Goal: Information Seeking & Learning: Learn about a topic

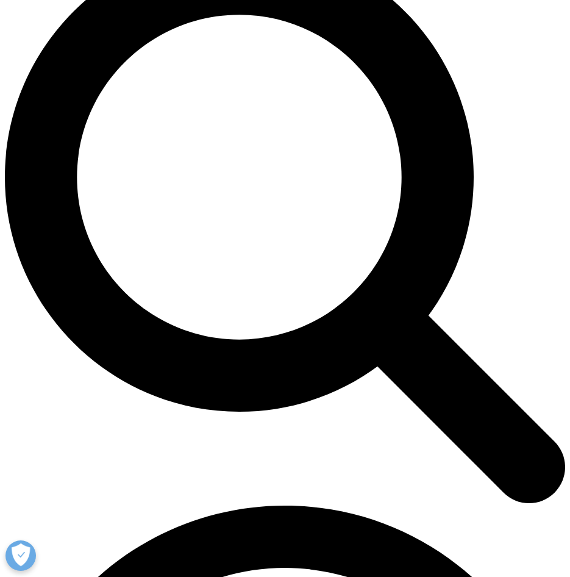
scroll to position [549, 0]
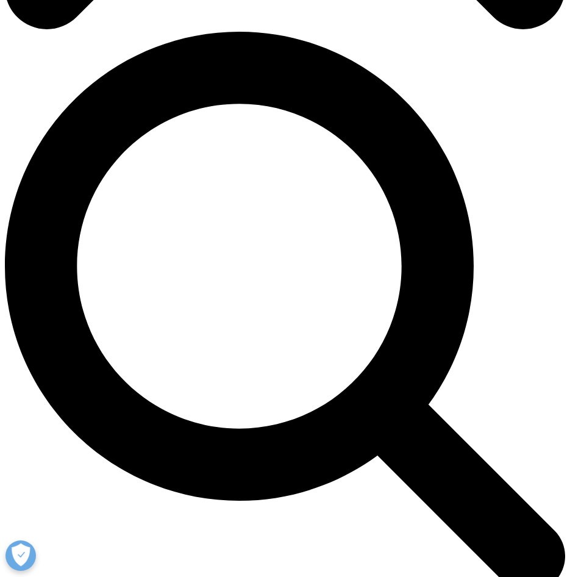
drag, startPoint x: 382, startPoint y: 455, endPoint x: 310, endPoint y: 244, distance: 222.1
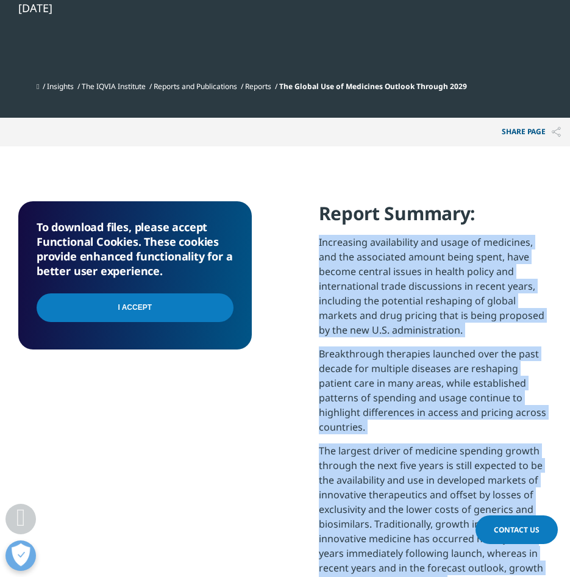
click at [310, 244] on div "To download files, please accept Functional Cookies. These cookies provide enha…" at bounding box center [284, 541] width 533 height 680
copy div "Increasing availability and usage of medicines, and the associated amount being…"
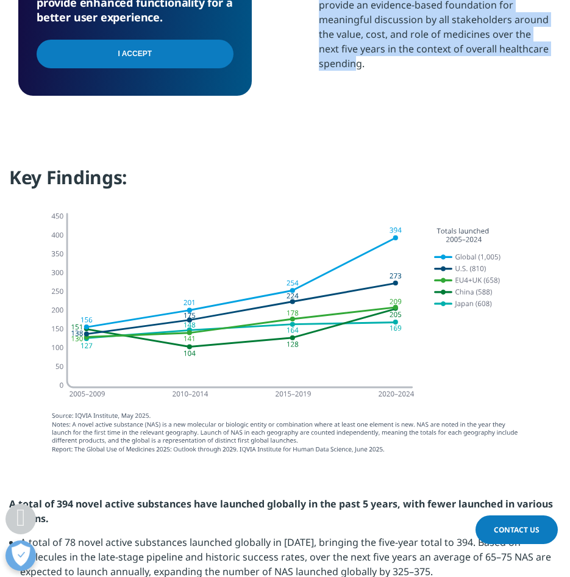
scroll to position [1341, 0]
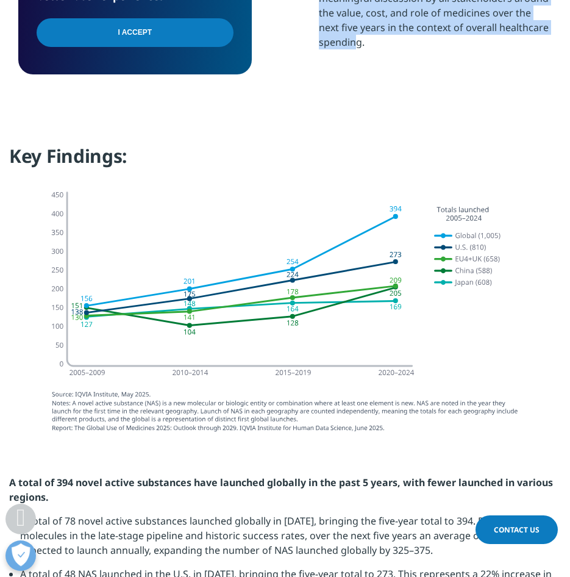
click at [403, 416] on img at bounding box center [285, 309] width 497 height 265
click at [279, 412] on img at bounding box center [285, 309] width 497 height 265
click at [228, 300] on img at bounding box center [285, 309] width 497 height 265
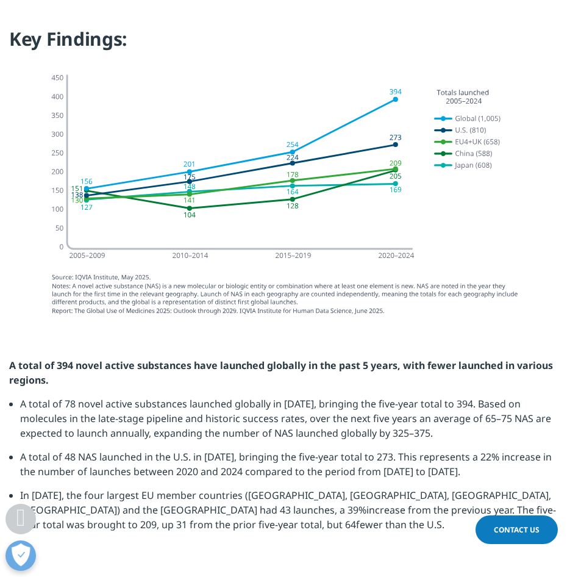
scroll to position [1585, 0]
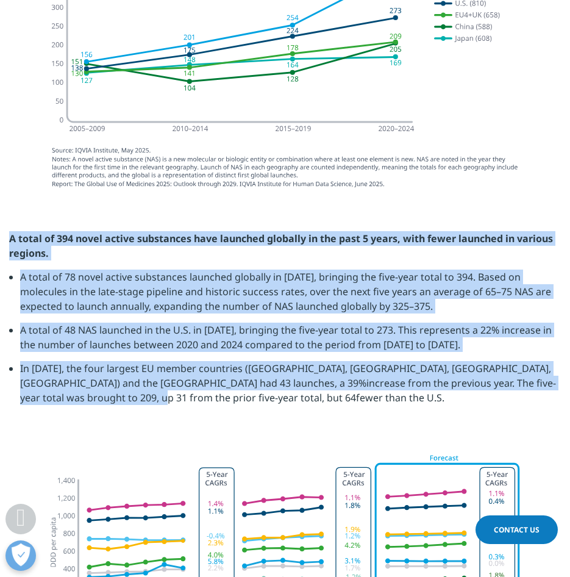
drag, startPoint x: 122, startPoint y: 388, endPoint x: 1, endPoint y: 222, distance: 205.5
click at [1, 231] on div "A total of 394 novel active substances have launched globally in the past 5 yea…" at bounding box center [285, 322] width 570 height 183
copy div "A total of 394 novel active substances have launched globally in the past 5 yea…"
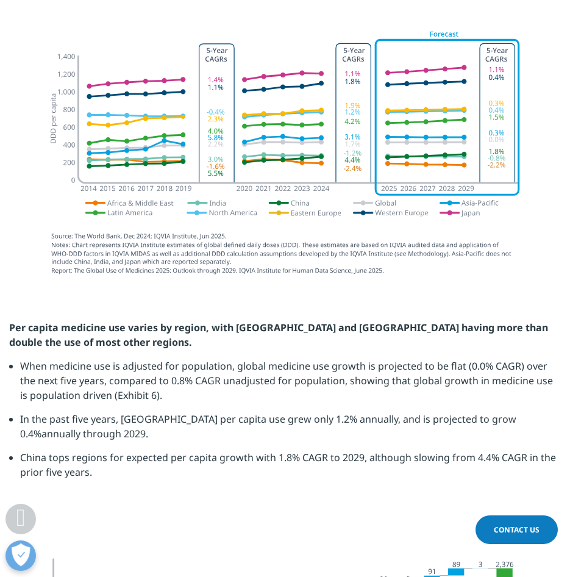
scroll to position [2012, 0]
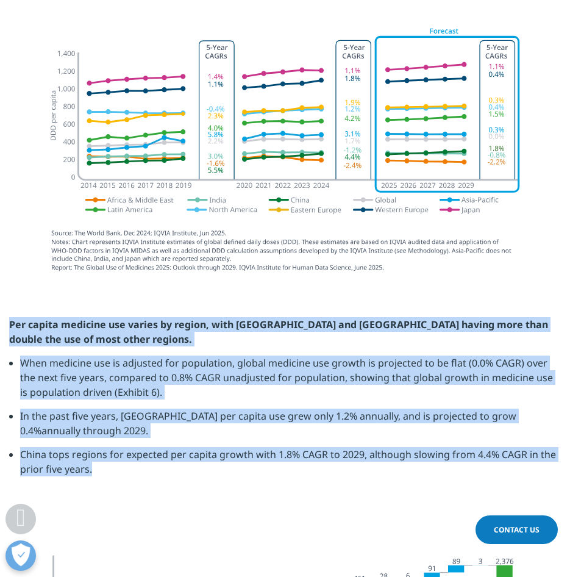
drag, startPoint x: 104, startPoint y: 449, endPoint x: 11, endPoint y: 315, distance: 163.0
click at [11, 317] on div "Per capita medicine use varies by region, with Japan and Western Europe having …" at bounding box center [285, 413] width 570 height 192
copy div "Per capita medicine use varies by region, with Japan and Western Europe having …"
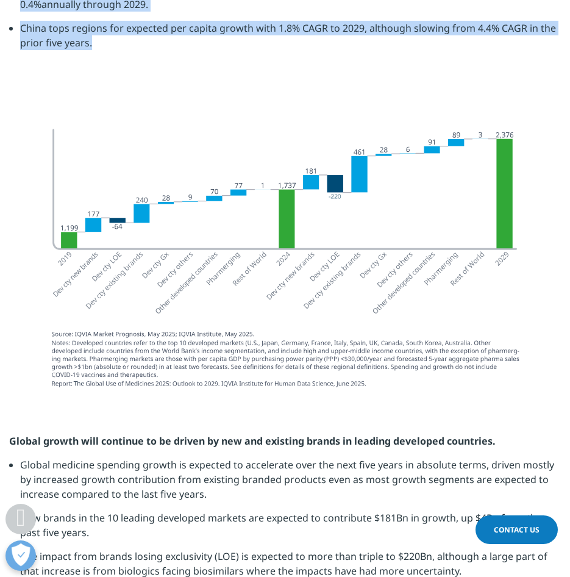
scroll to position [2561, 0]
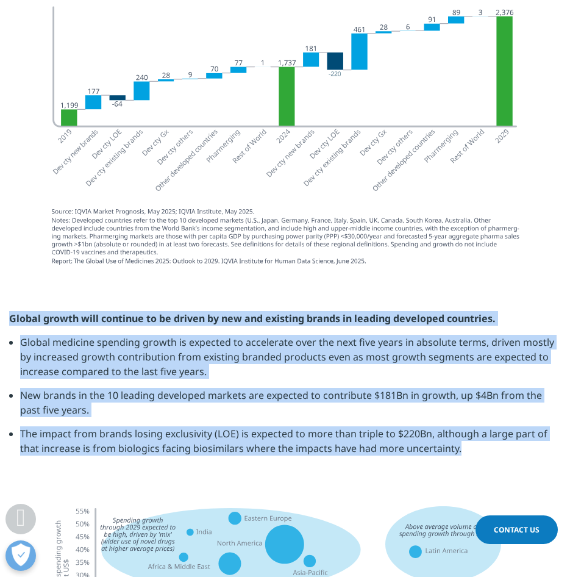
drag, startPoint x: 440, startPoint y: 435, endPoint x: 7, endPoint y: 304, distance: 452.9
click at [7, 311] on div "Global growth will continue to be driven by new and existing brands in leading …" at bounding box center [285, 388] width 570 height 154
copy div "Global growth will continue to be driven by new and existing brands in leading …"
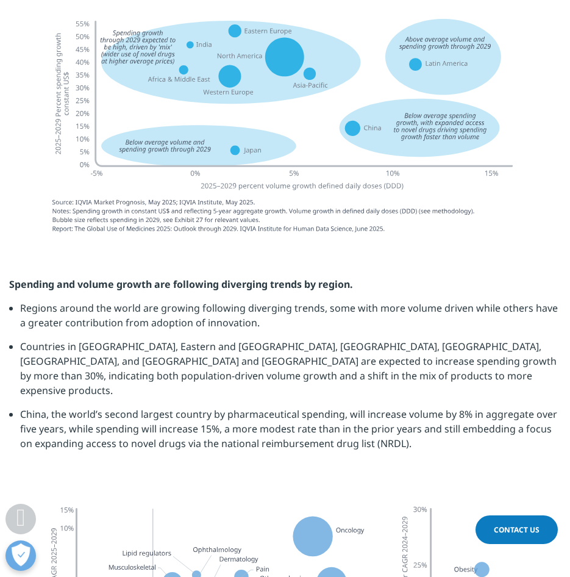
scroll to position [3048, 0]
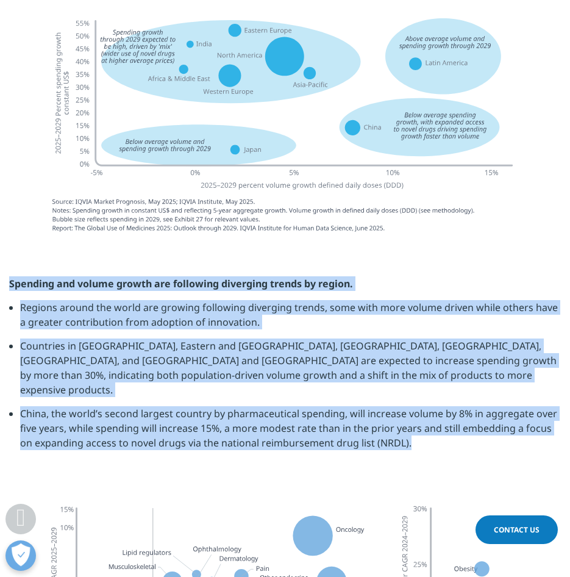
drag, startPoint x: 415, startPoint y: 414, endPoint x: 11, endPoint y: 282, distance: 425.1
click at [11, 282] on div "Spending and volume growth are following diverging trends by region. Regions ar…" at bounding box center [285, 367] width 570 height 183
copy div "Spending and volume growth are following diverging trends by region. Regions ar…"
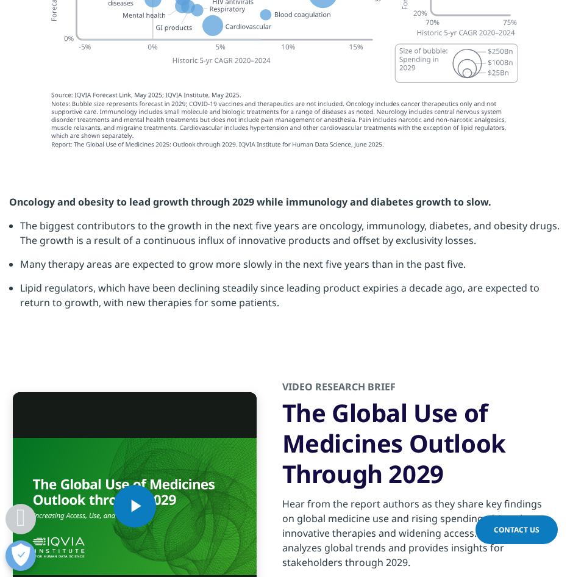
scroll to position [3658, 0]
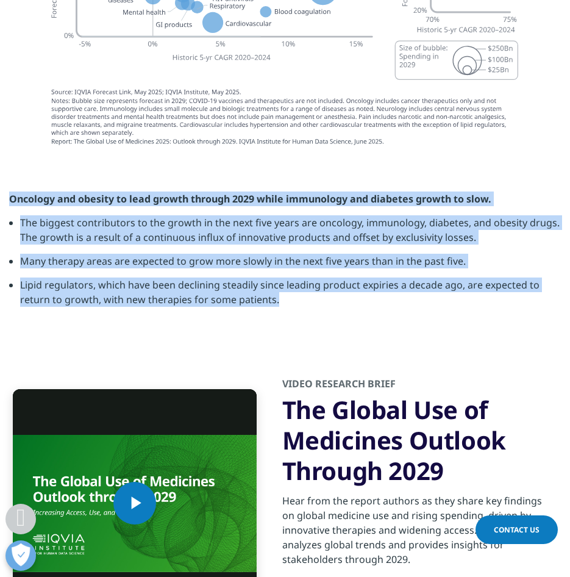
drag, startPoint x: 196, startPoint y: 244, endPoint x: -11, endPoint y: 159, distance: 224.2
copy div "Oncology and obesity to lead growth through 2029 while immunology and diabetes …"
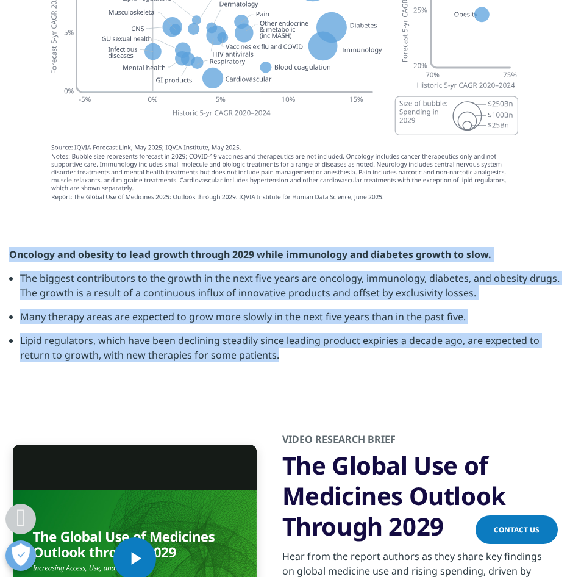
scroll to position [3414, 0]
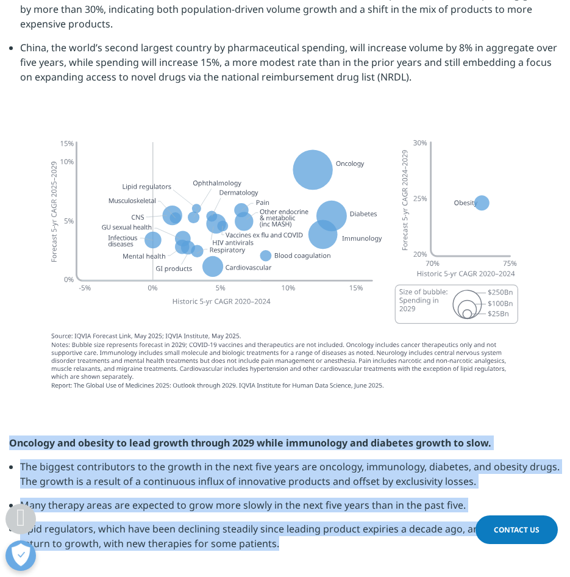
click at [390, 357] on img at bounding box center [285, 263] width 497 height 279
click at [227, 292] on img at bounding box center [285, 263] width 497 height 279
click at [262, 216] on img at bounding box center [285, 263] width 497 height 279
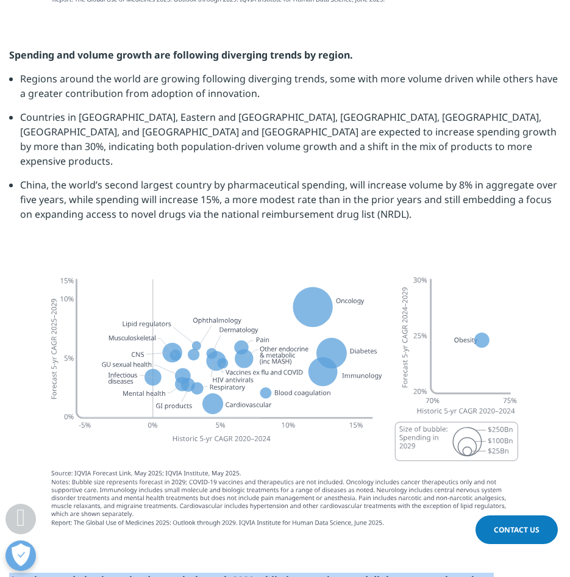
scroll to position [3231, 0]
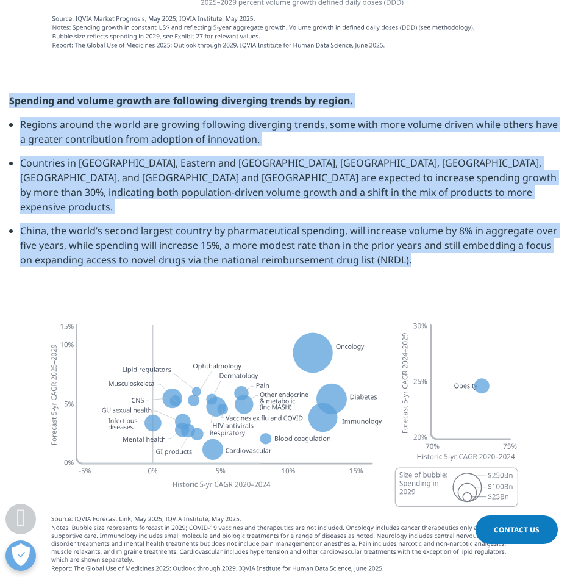
drag, startPoint x: 419, startPoint y: 234, endPoint x: 1, endPoint y: 76, distance: 447.6
click at [1, 76] on section "Spending and volume growth are following diverging trends by region. Regions ar…" at bounding box center [285, 185] width 570 height 244
copy div "Spending and volume growth are following diverging trends by region. Regions ar…"
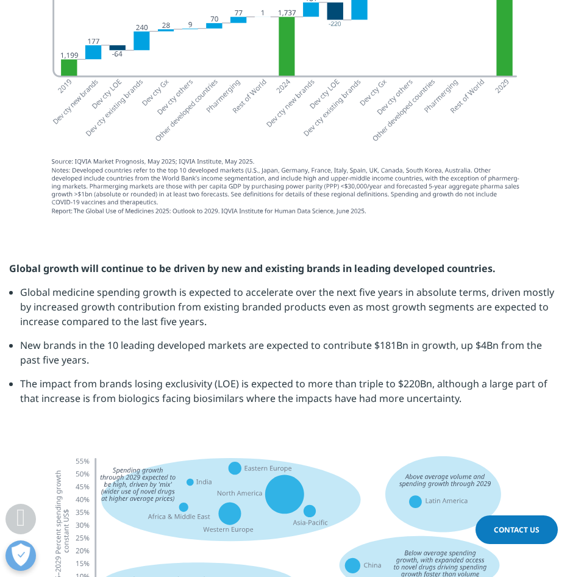
scroll to position [2561, 0]
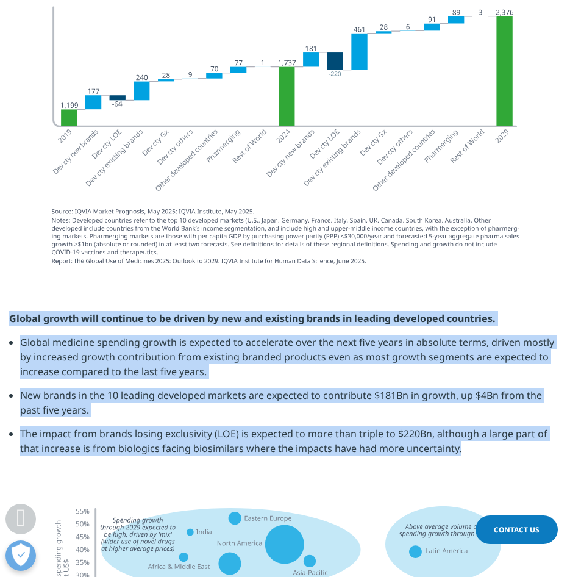
drag, startPoint x: 488, startPoint y: 437, endPoint x: 35, endPoint y: 296, distance: 474.6
click at [4, 294] on section "Global growth will continue to be driven by new and existing brands in leading …" at bounding box center [285, 387] width 570 height 215
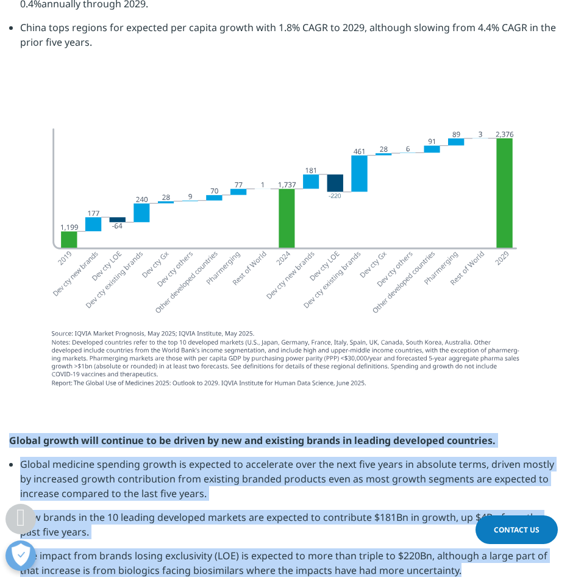
scroll to position [2134, 0]
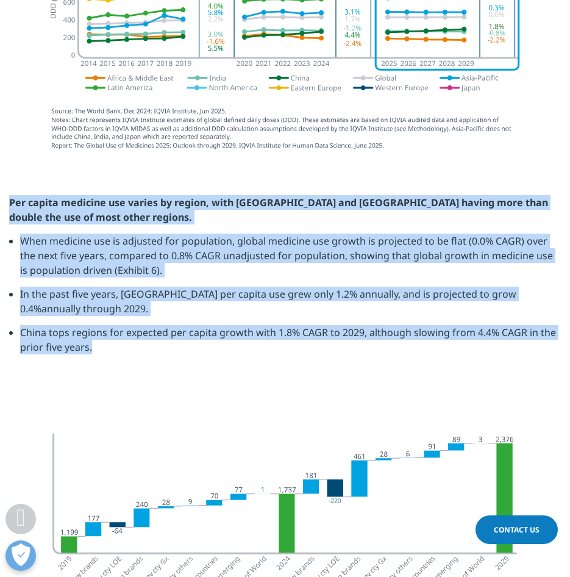
drag, startPoint x: 102, startPoint y: 333, endPoint x: -20, endPoint y: 194, distance: 184.5
click at [0, 194] on html "Clear Search Loading Choose a Region Contact Us" at bounding box center [285, 542] width 570 height 5353
copy div "Per capita medicine use varies by region, with Japan and Western Europe having …"
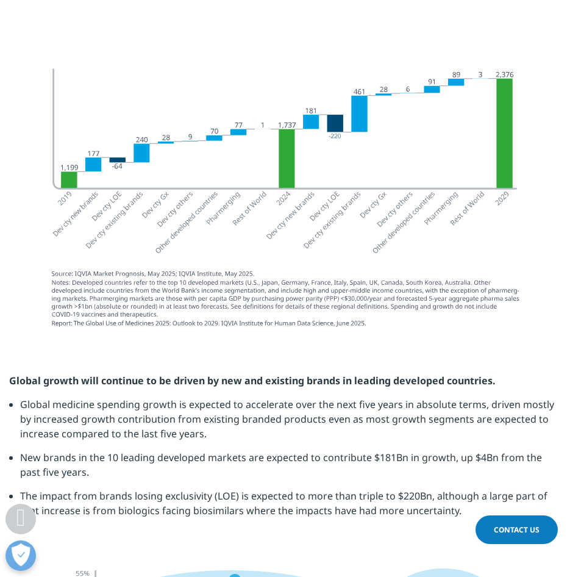
scroll to position [2500, 0]
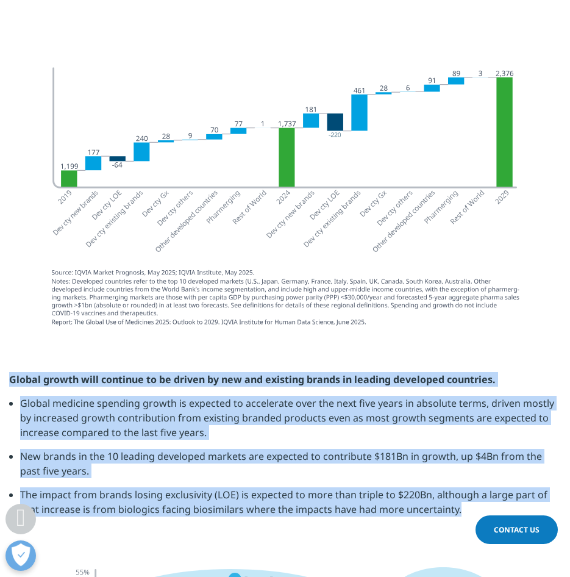
drag, startPoint x: 455, startPoint y: 491, endPoint x: -4, endPoint y: 375, distance: 473.6
click at [0, 375] on html "Clear Search Loading Choose a Region Contact Us" at bounding box center [285, 176] width 570 height 5353
copy div "Global growth will continue to be driven by new and existing brands in leading …"
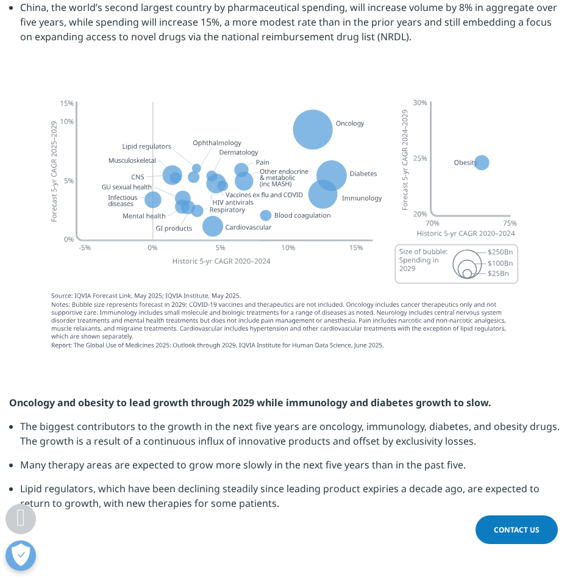
scroll to position [3536, 0]
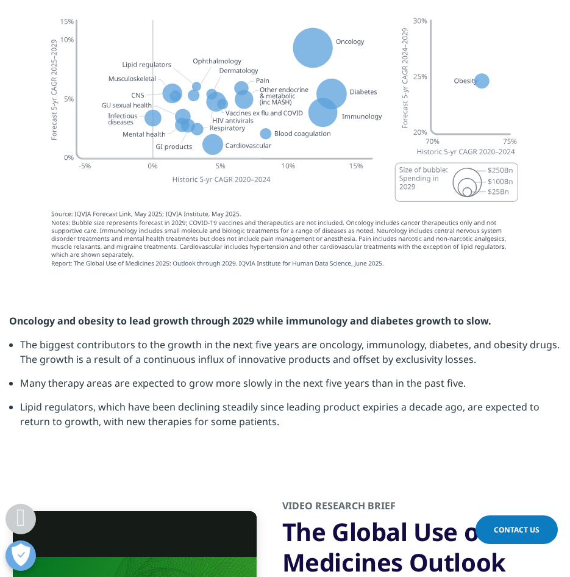
drag, startPoint x: 233, startPoint y: 214, endPoint x: 223, endPoint y: 224, distance: 14.2
click at [223, 224] on img at bounding box center [285, 141] width 497 height 279
click at [271, 197] on img at bounding box center [285, 141] width 497 height 279
click at [181, 228] on img at bounding box center [285, 141] width 497 height 279
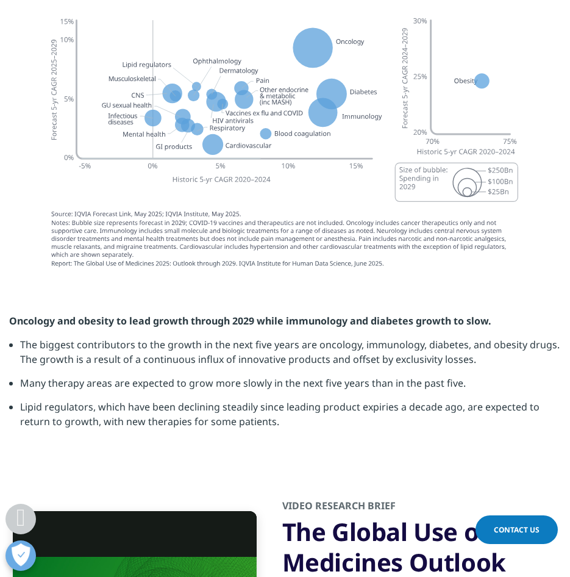
drag, startPoint x: 181, startPoint y: 228, endPoint x: 323, endPoint y: 167, distance: 154.0
click at [323, 167] on img at bounding box center [285, 141] width 497 height 279
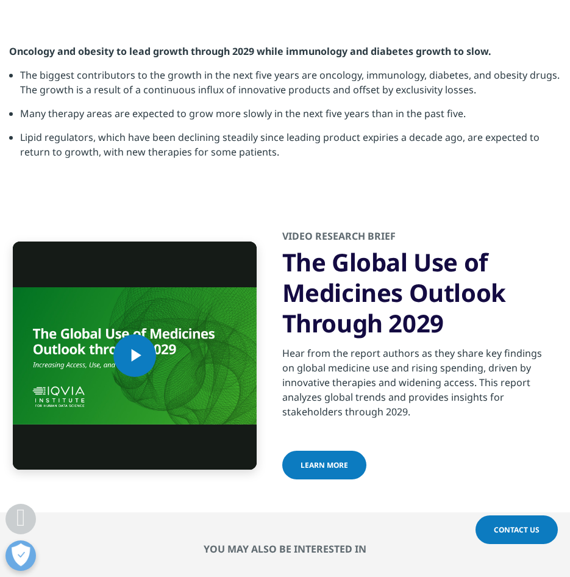
scroll to position [3841, 0]
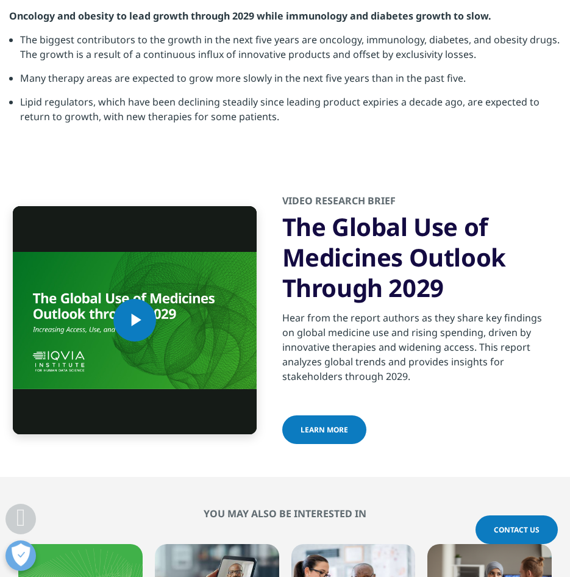
click at [310, 424] on span "learn more" at bounding box center [325, 429] width 48 height 10
click at [330, 415] on link "learn more" at bounding box center [324, 429] width 84 height 29
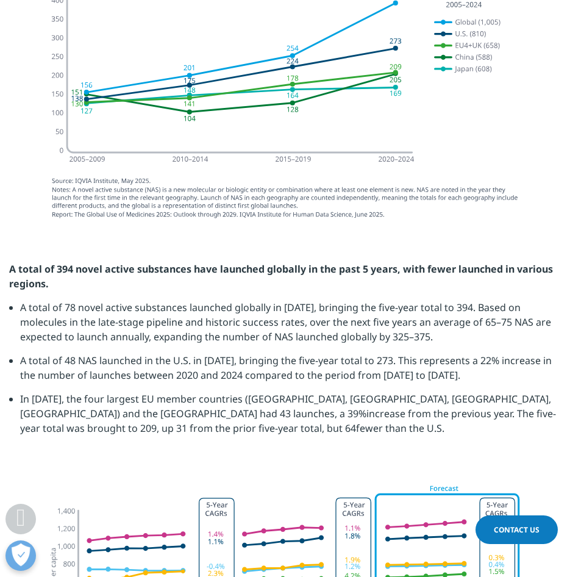
scroll to position [1646, 0]
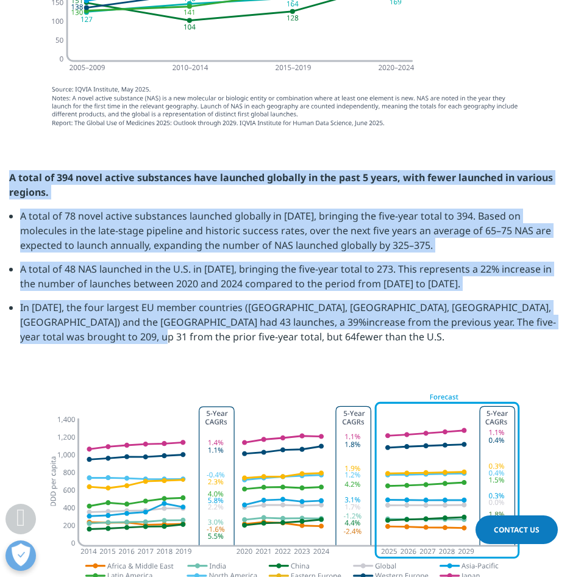
drag, startPoint x: 140, startPoint y: 330, endPoint x: 8, endPoint y: 154, distance: 220.3
click at [8, 154] on section "A total of 394 novel active substances have launched globally in the past 5 yea…" at bounding box center [285, 262] width 570 height 244
copy div "A total of 394 novel active substances have launched globally in the past 5 yea…"
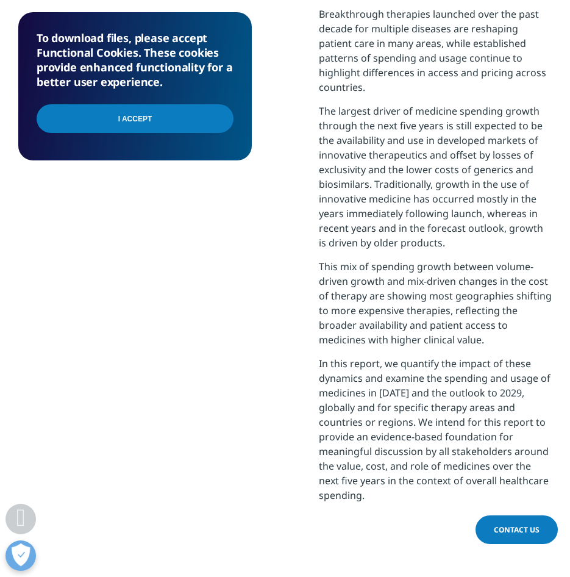
scroll to position [915, 0]
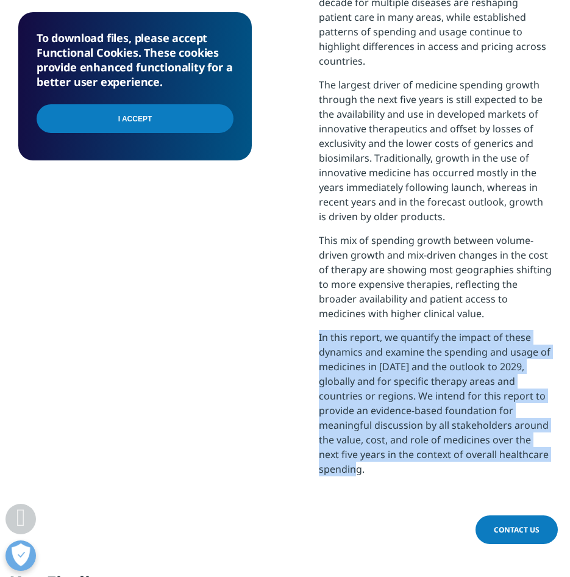
drag, startPoint x: 366, startPoint y: 455, endPoint x: 300, endPoint y: 316, distance: 154.1
click at [300, 316] on div "To download files, please accept Functional Cookies. These cookies provide enha…" at bounding box center [284, 175] width 533 height 680
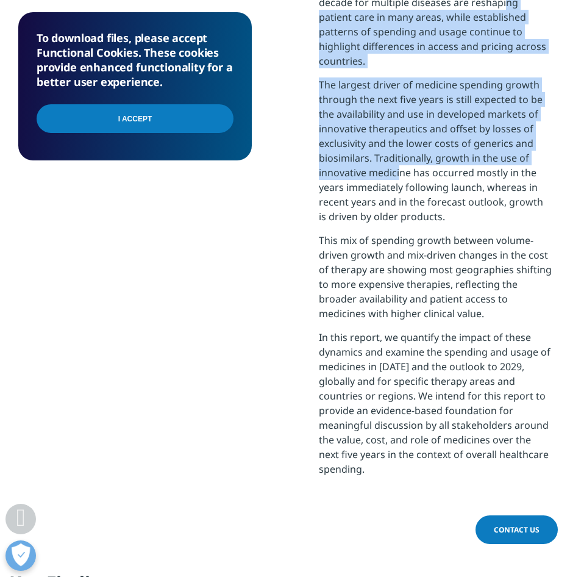
scroll to position [397, 0]
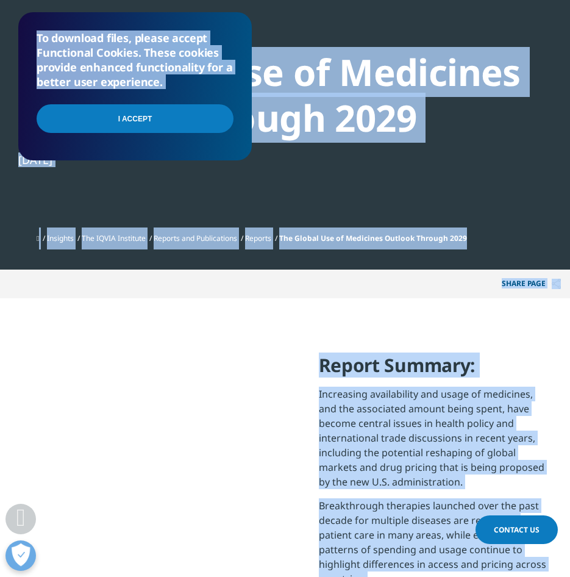
drag, startPoint x: 486, startPoint y: 28, endPoint x: 543, endPoint y: -49, distance: 96.3
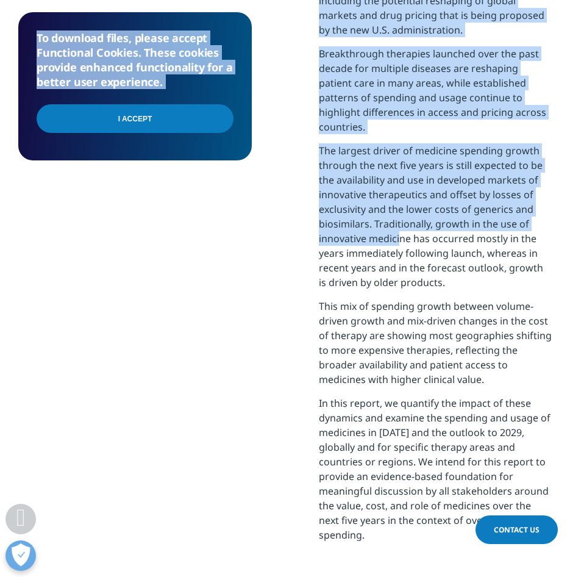
scroll to position [1007, 0]
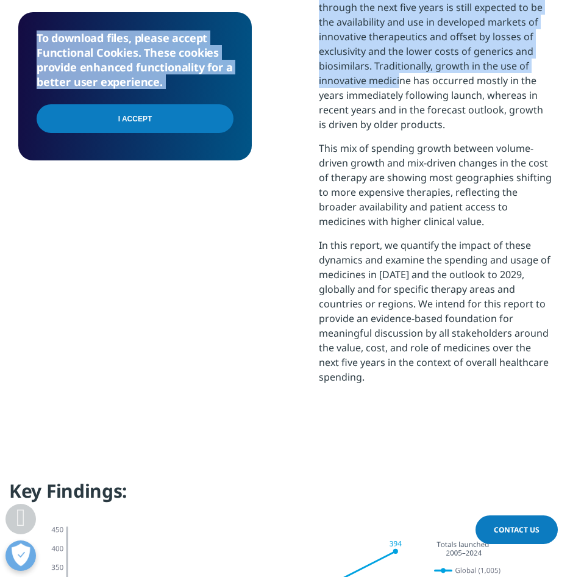
click at [283, 305] on div "To download files, please accept Functional Cookies. These cookies provide enha…" at bounding box center [284, 83] width 533 height 680
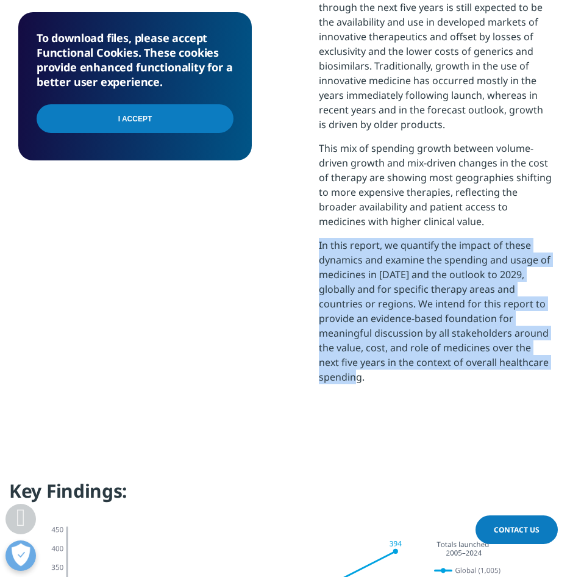
drag, startPoint x: 377, startPoint y: 372, endPoint x: 288, endPoint y: 236, distance: 162.5
click at [288, 236] on div "To download files, please accept Functional Cookies. These cookies provide enha…" at bounding box center [284, 83] width 533 height 680
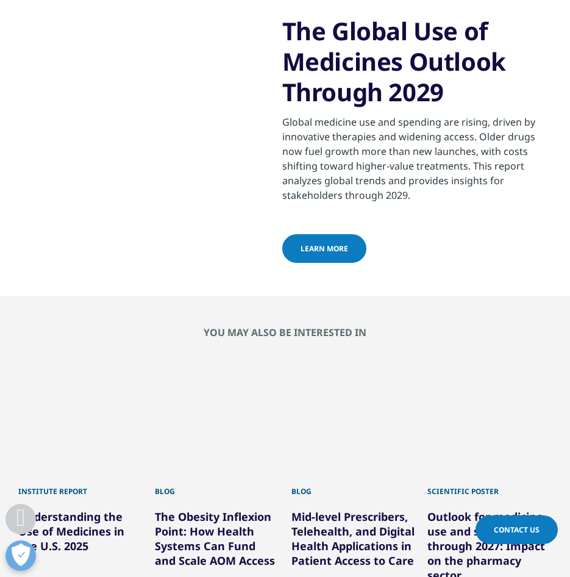
scroll to position [854, 0]
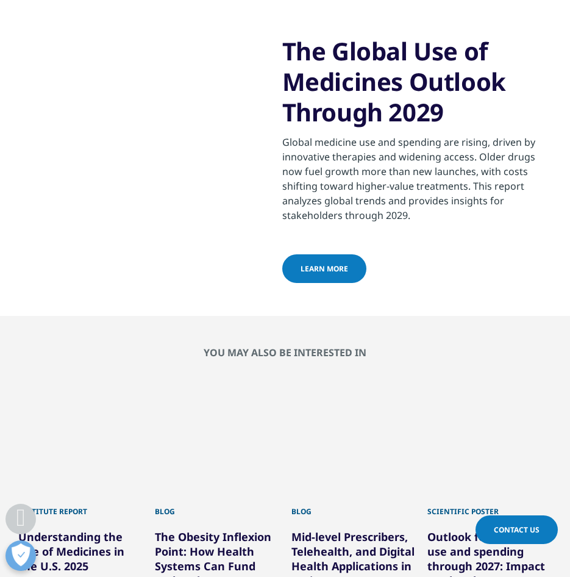
click at [330, 268] on div "learn more" at bounding box center [417, 269] width 270 height 31
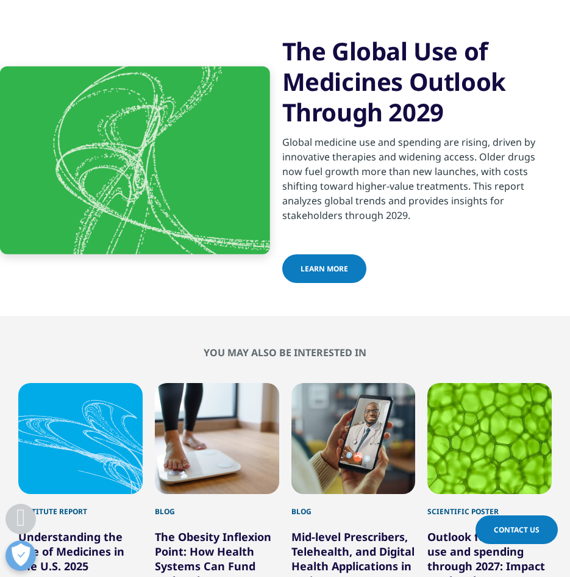
click at [329, 263] on span "learn more" at bounding box center [325, 268] width 48 height 10
click at [341, 263] on span "learn more" at bounding box center [325, 268] width 48 height 10
click at [340, 263] on span "learn more" at bounding box center [325, 268] width 48 height 10
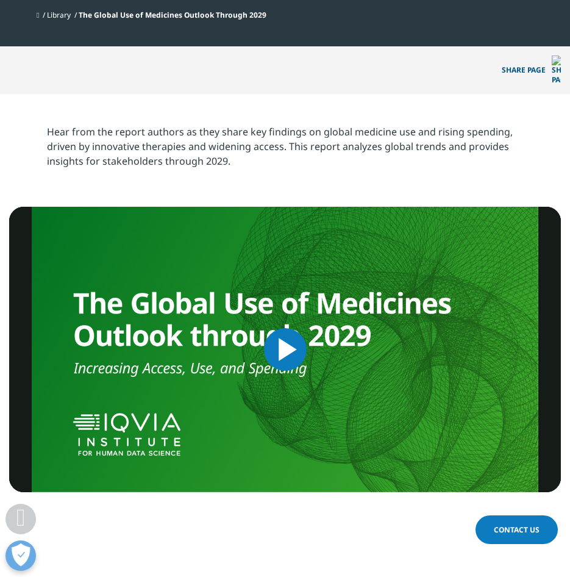
scroll to position [305, 0]
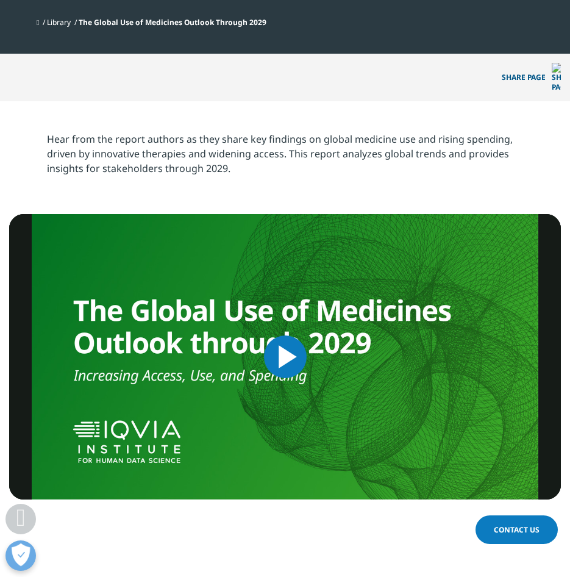
click at [285, 357] on span "Video Player" at bounding box center [285, 357] width 0 height 0
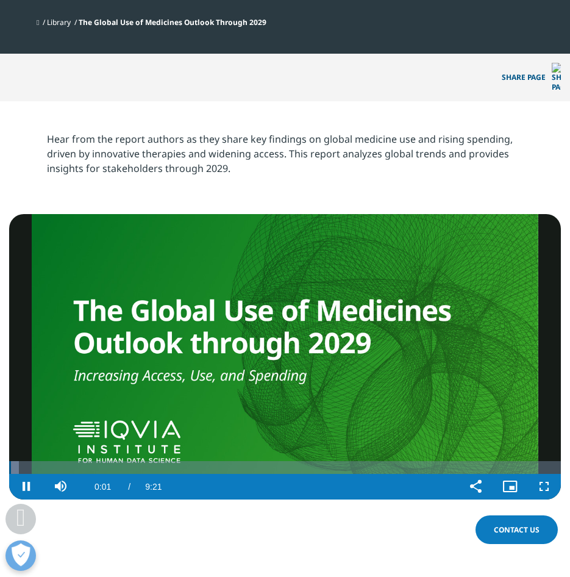
click at [285, 335] on video "Video Player" at bounding box center [285, 356] width 552 height 285
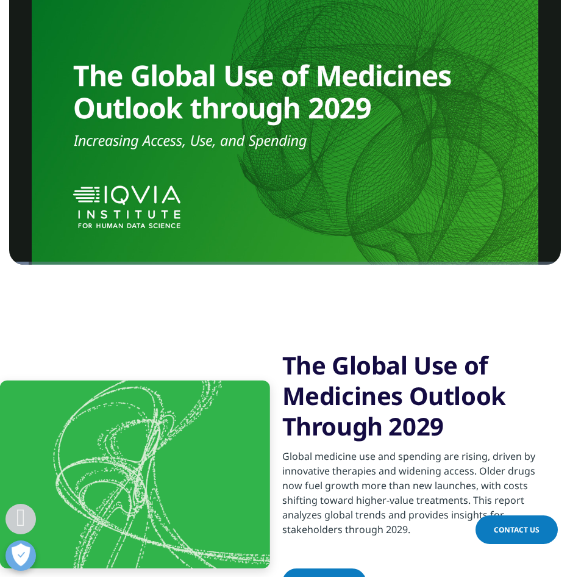
scroll to position [549, 0]
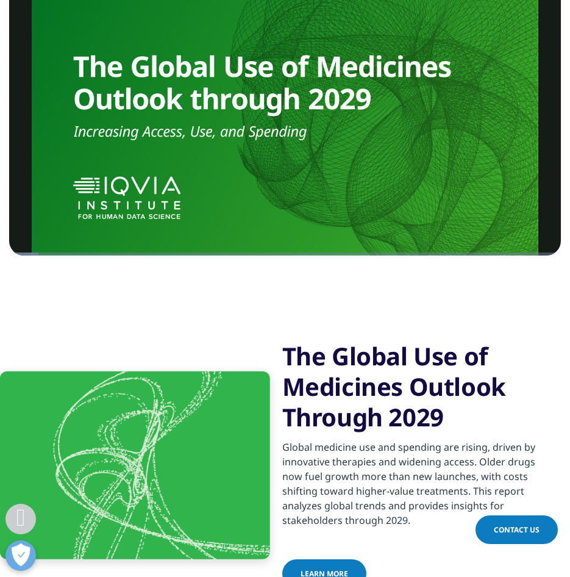
click at [323, 568] on span "learn more" at bounding box center [325, 573] width 48 height 10
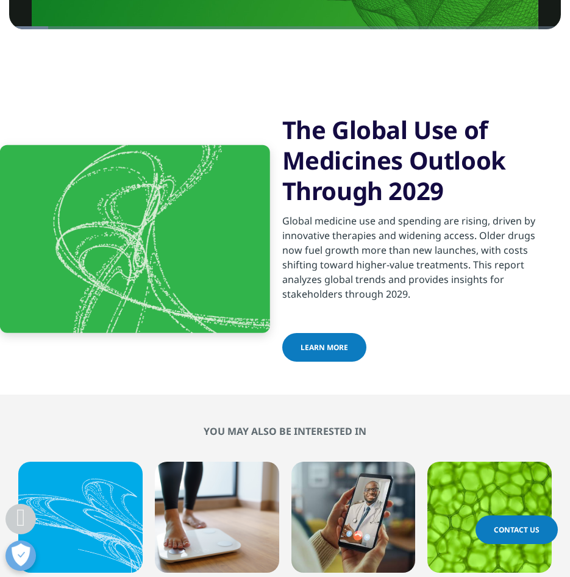
scroll to position [732, 0]
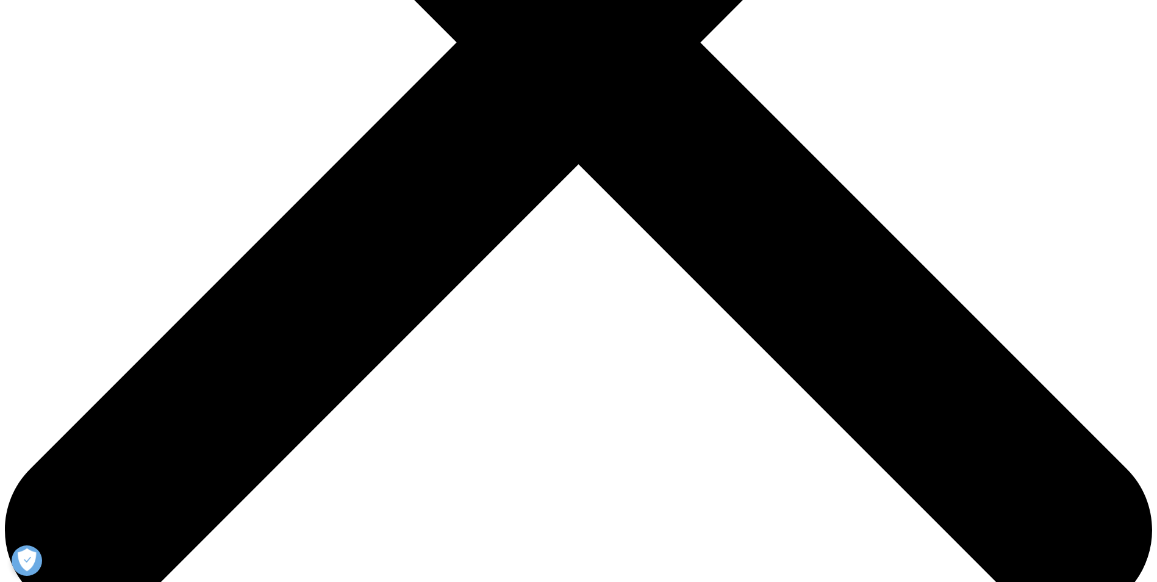
scroll to position [674, 719]
